Goal: Information Seeking & Learning: Learn about a topic

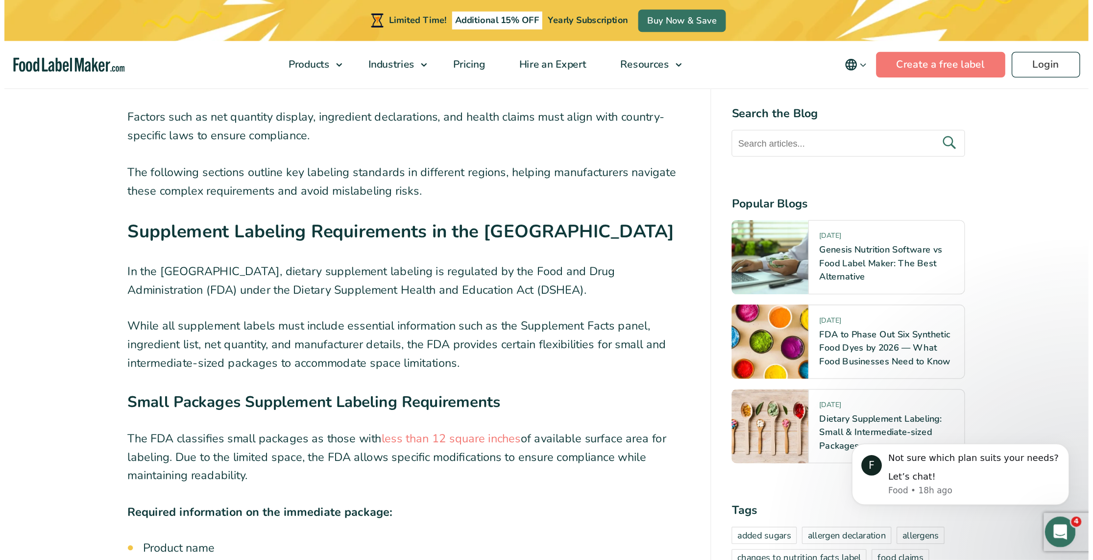
scroll to position [1895, 0]
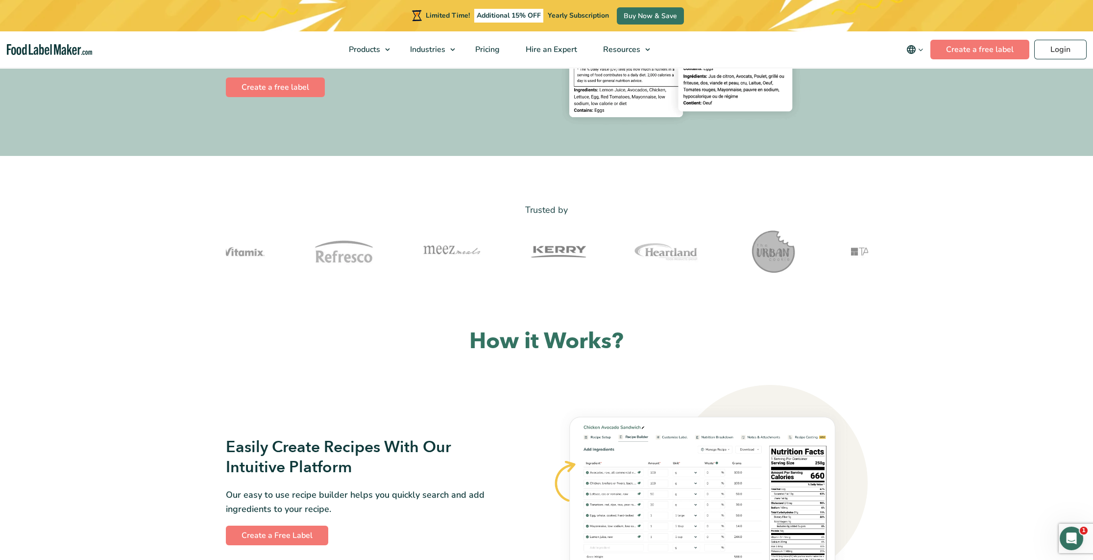
scroll to position [245, 0]
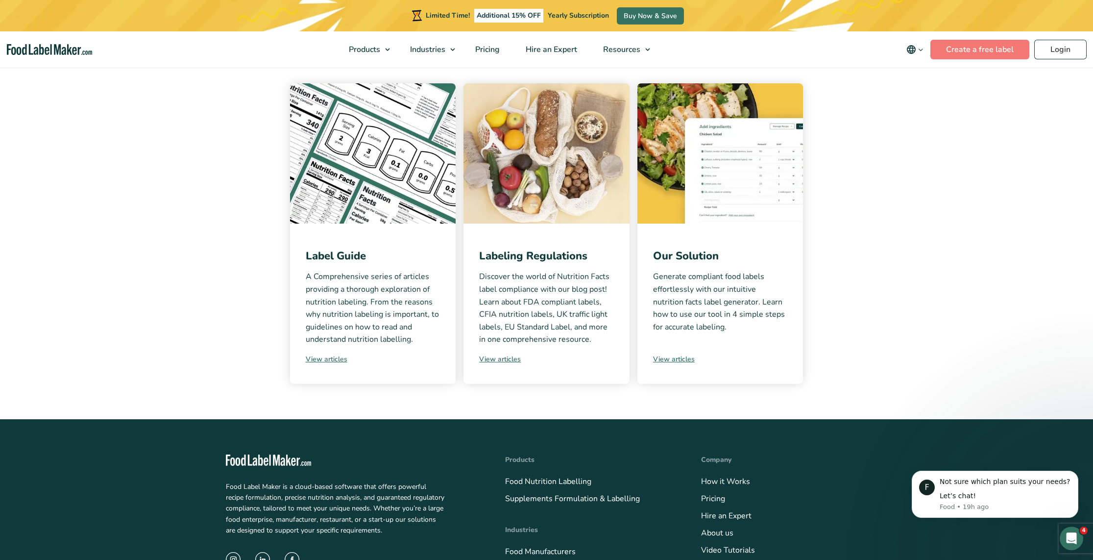
scroll to position [98, 0]
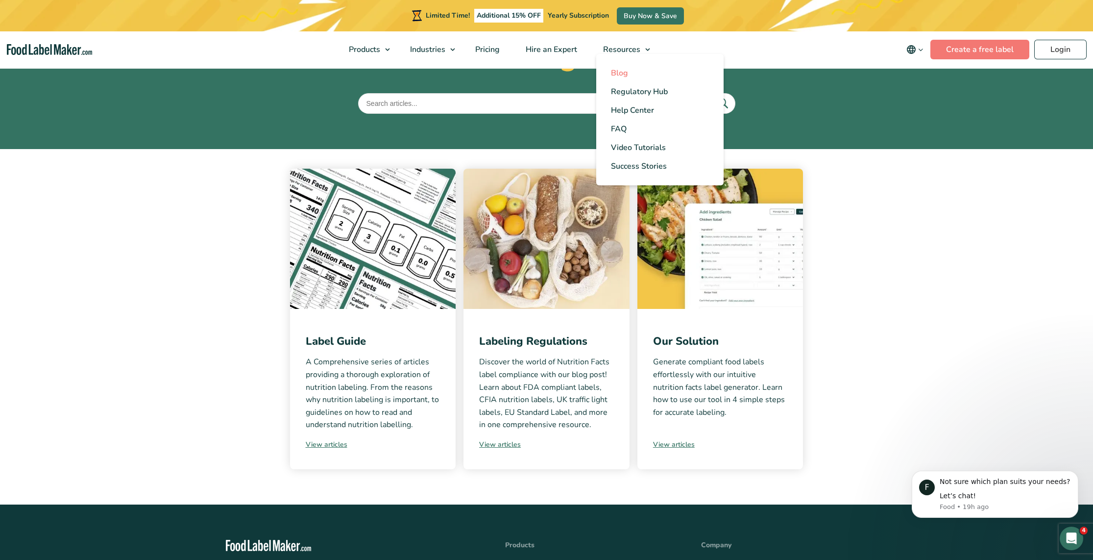
click at [627, 76] on span "Blog" at bounding box center [619, 73] width 17 height 11
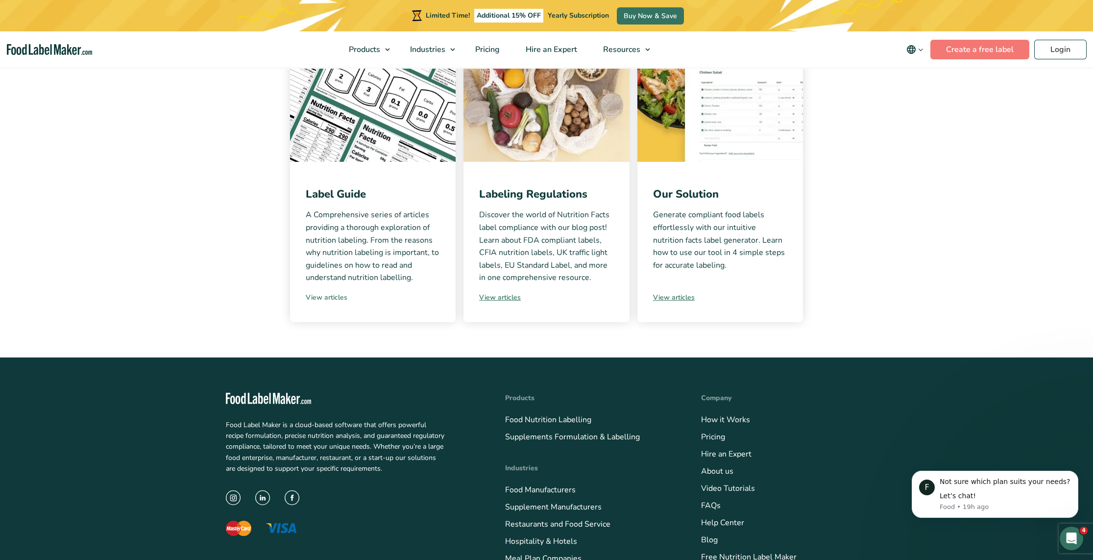
click at [323, 297] on link "View articles" at bounding box center [373, 297] width 135 height 10
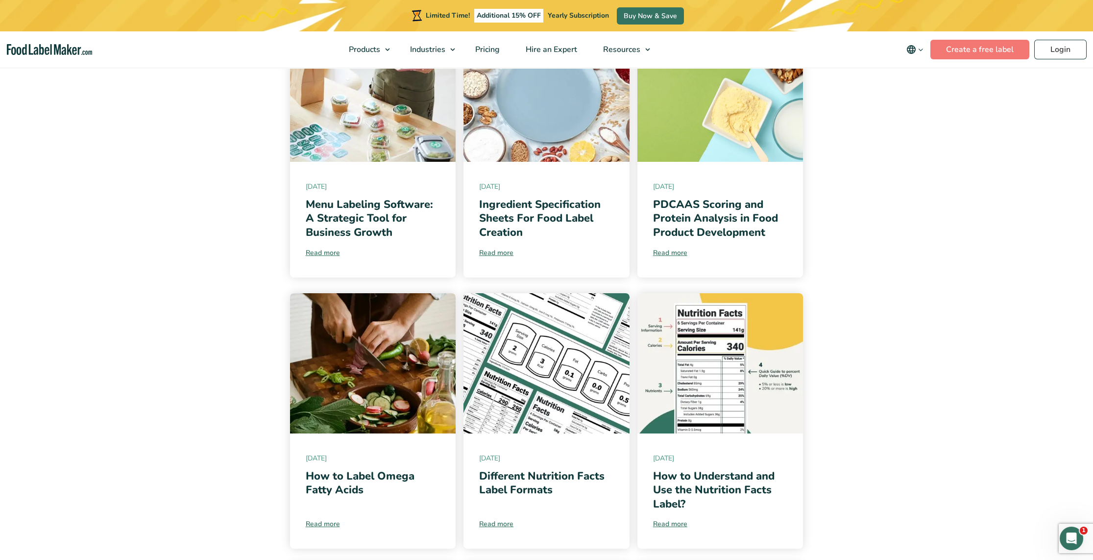
click at [729, 233] on link "PDCAAS Scoring and Protein Analysis in Food Product Development" at bounding box center [715, 218] width 125 height 43
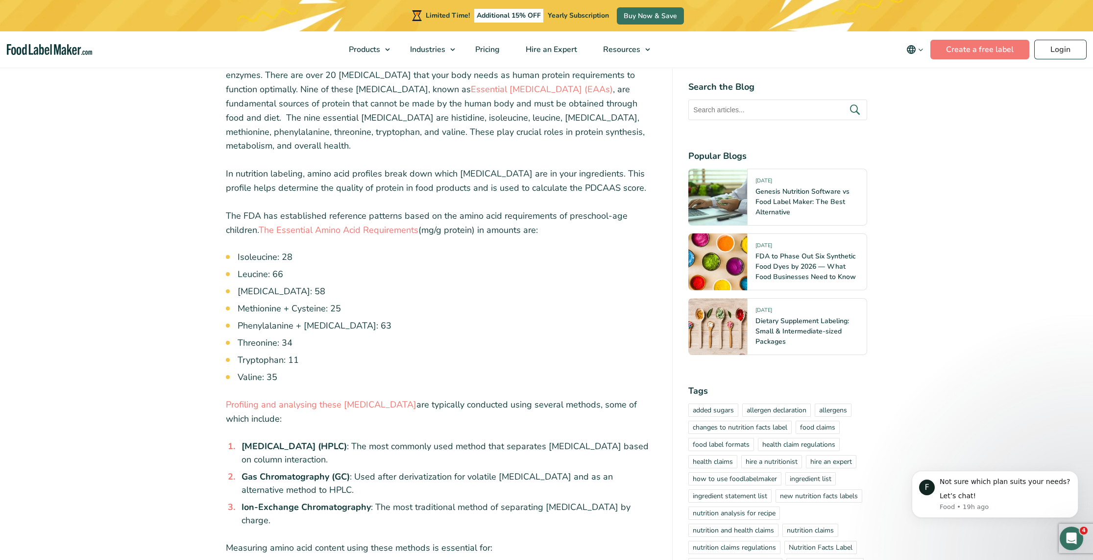
scroll to position [833, 0]
click at [467, 334] on li "Threonine: 34" at bounding box center [448, 340] width 420 height 13
click at [472, 317] on li "Phenylalanine + Tyrosine: 63" at bounding box center [448, 323] width 420 height 13
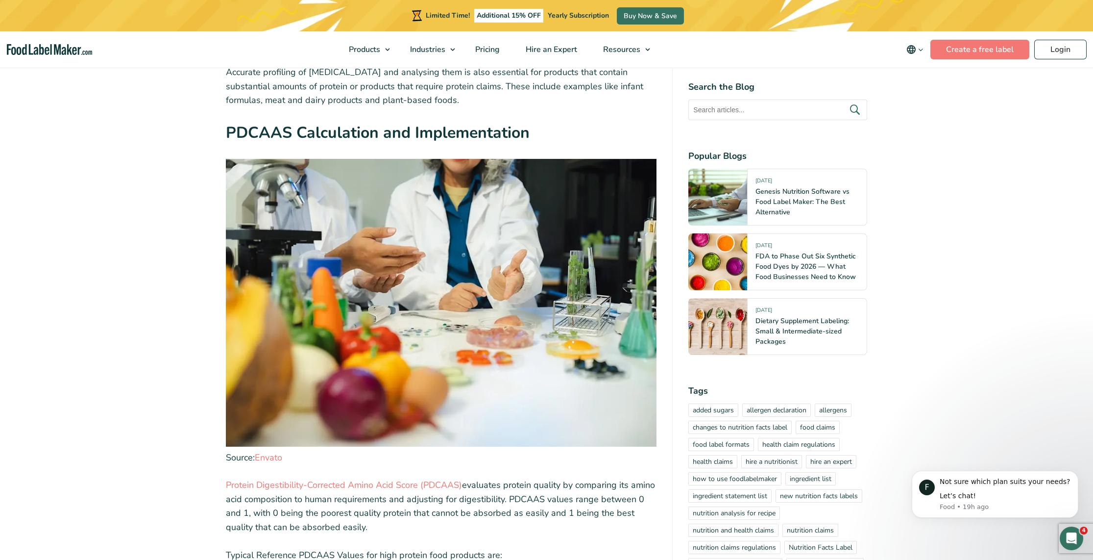
scroll to position [1470, 0]
